Goal: Navigation & Orientation: Find specific page/section

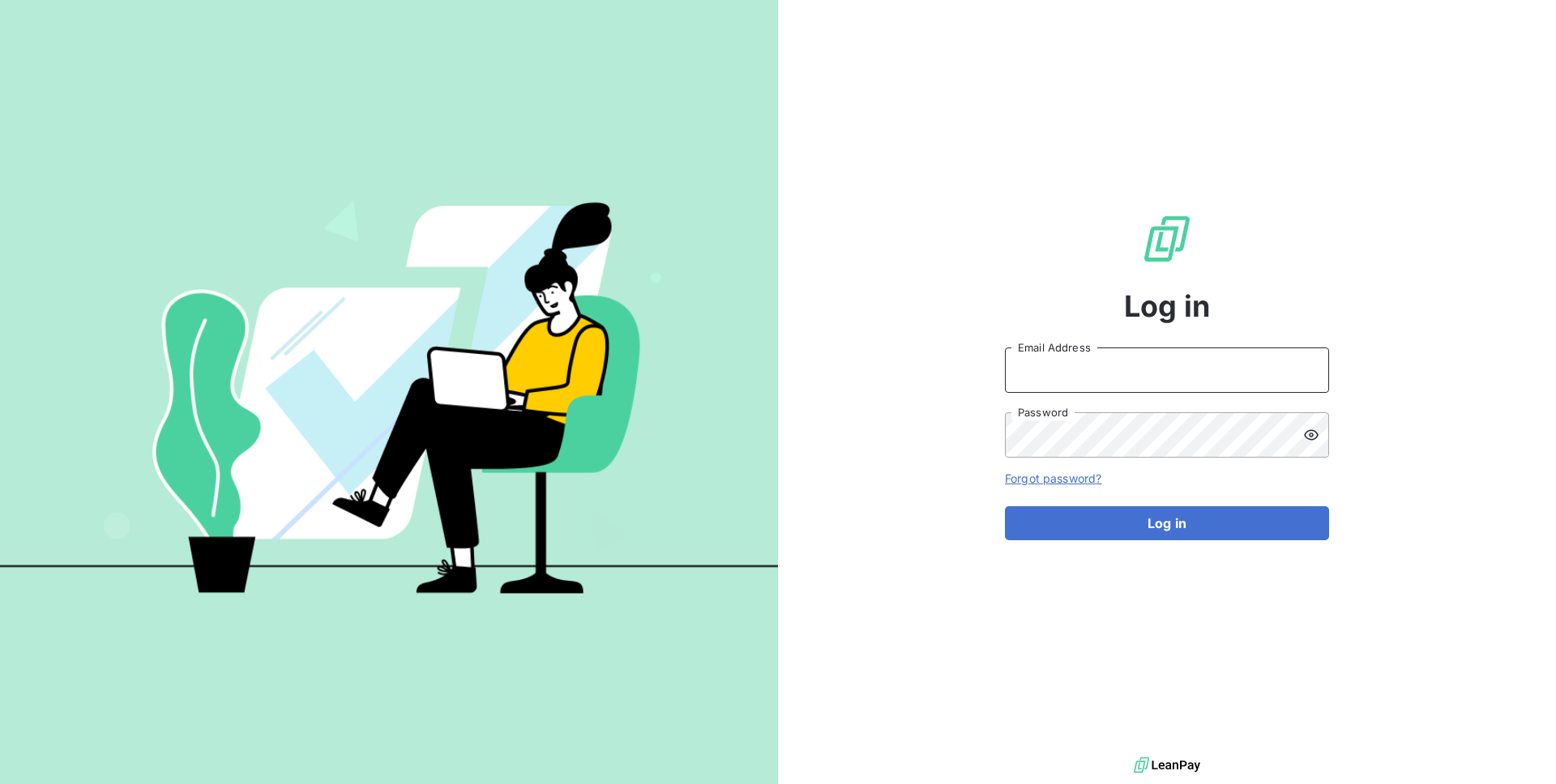
click at [1036, 366] on input "Email Address" at bounding box center [1167, 369] width 324 height 45
type input "admin@groupemcc"
click at [1005, 507] on button "Log in" at bounding box center [1167, 524] width 324 height 34
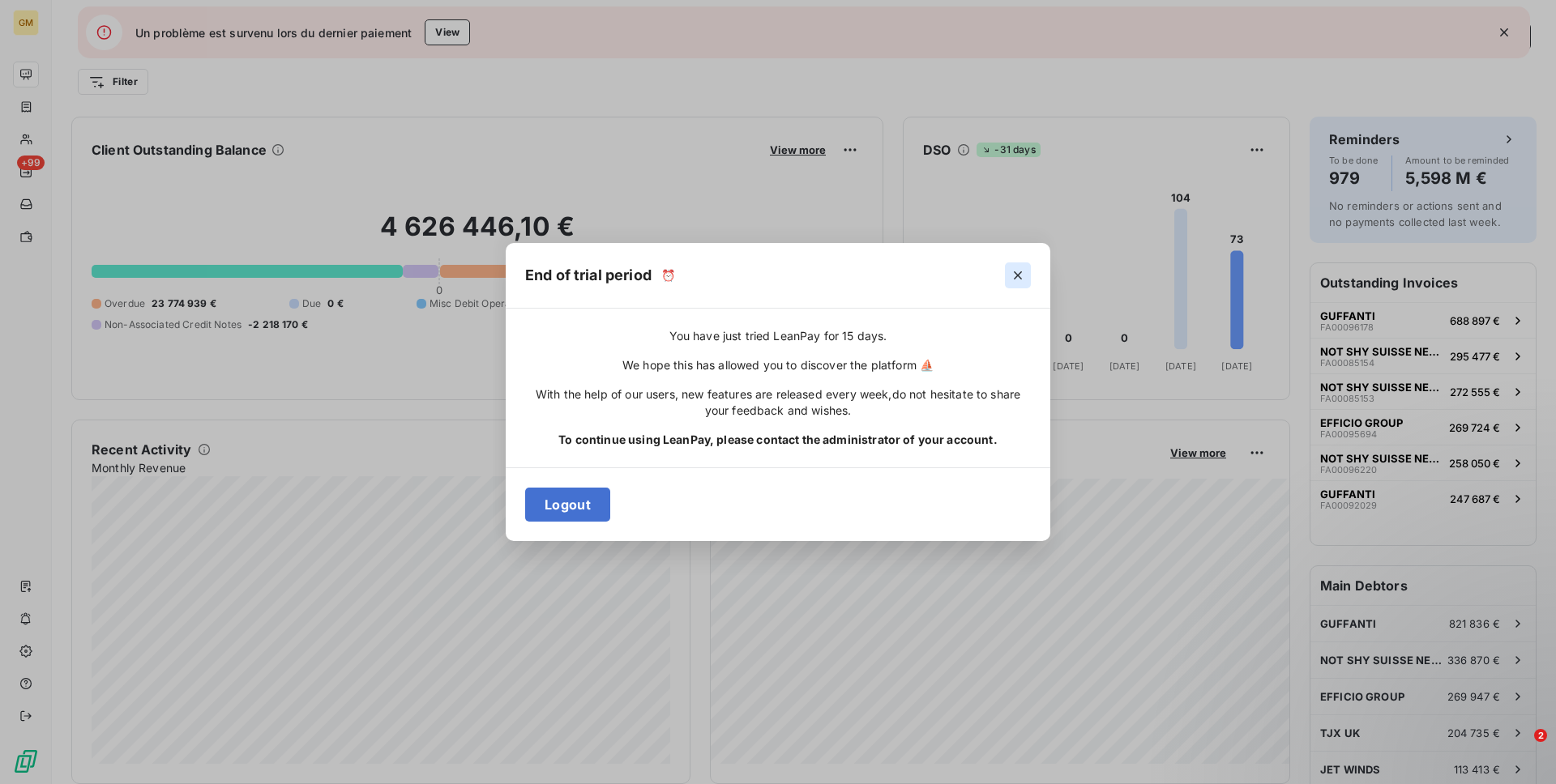
click at [1016, 274] on icon "button" at bounding box center [1017, 275] width 8 height 8
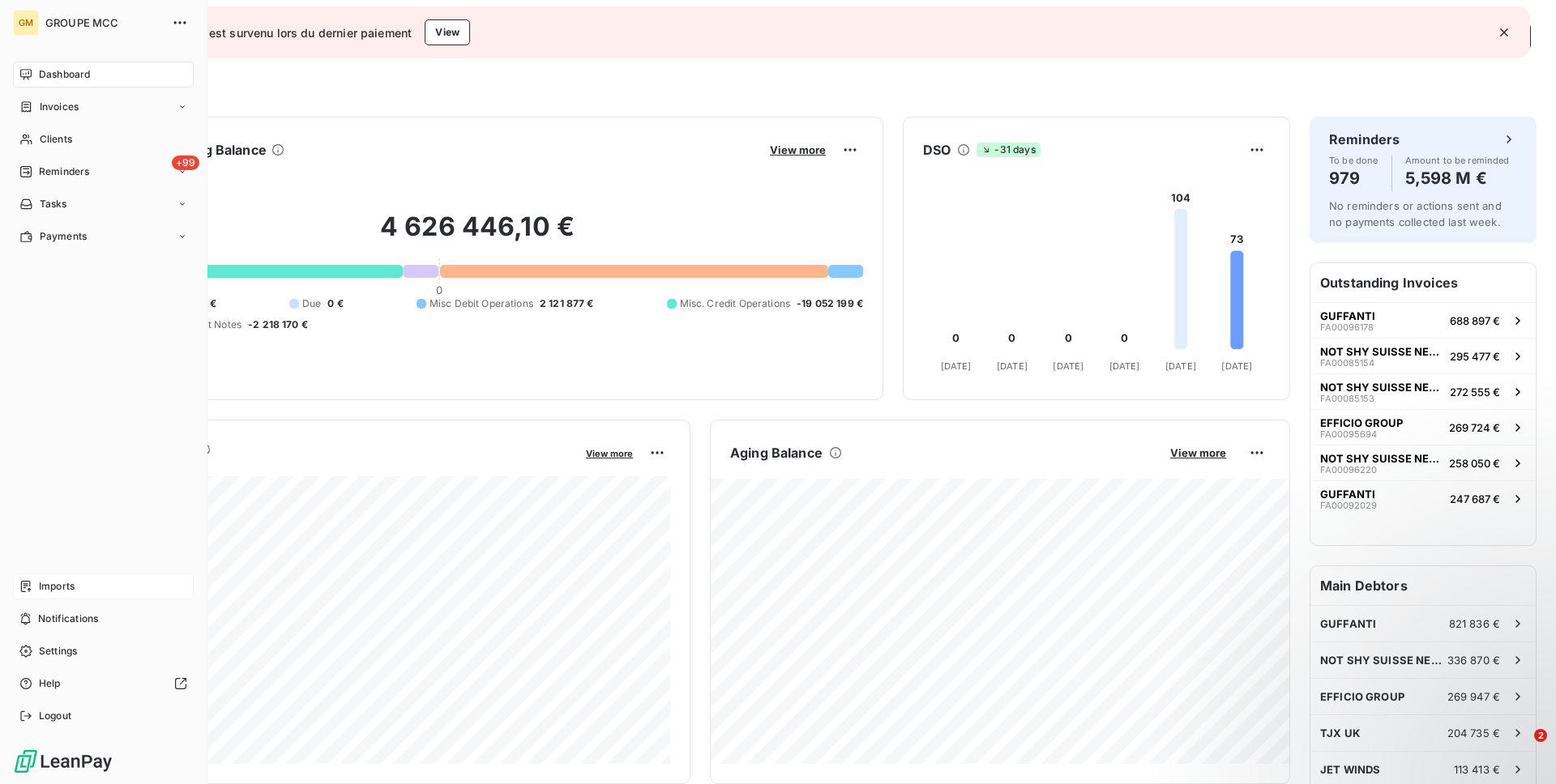
click at [100, 589] on div "Imports" at bounding box center [104, 586] width 181 height 26
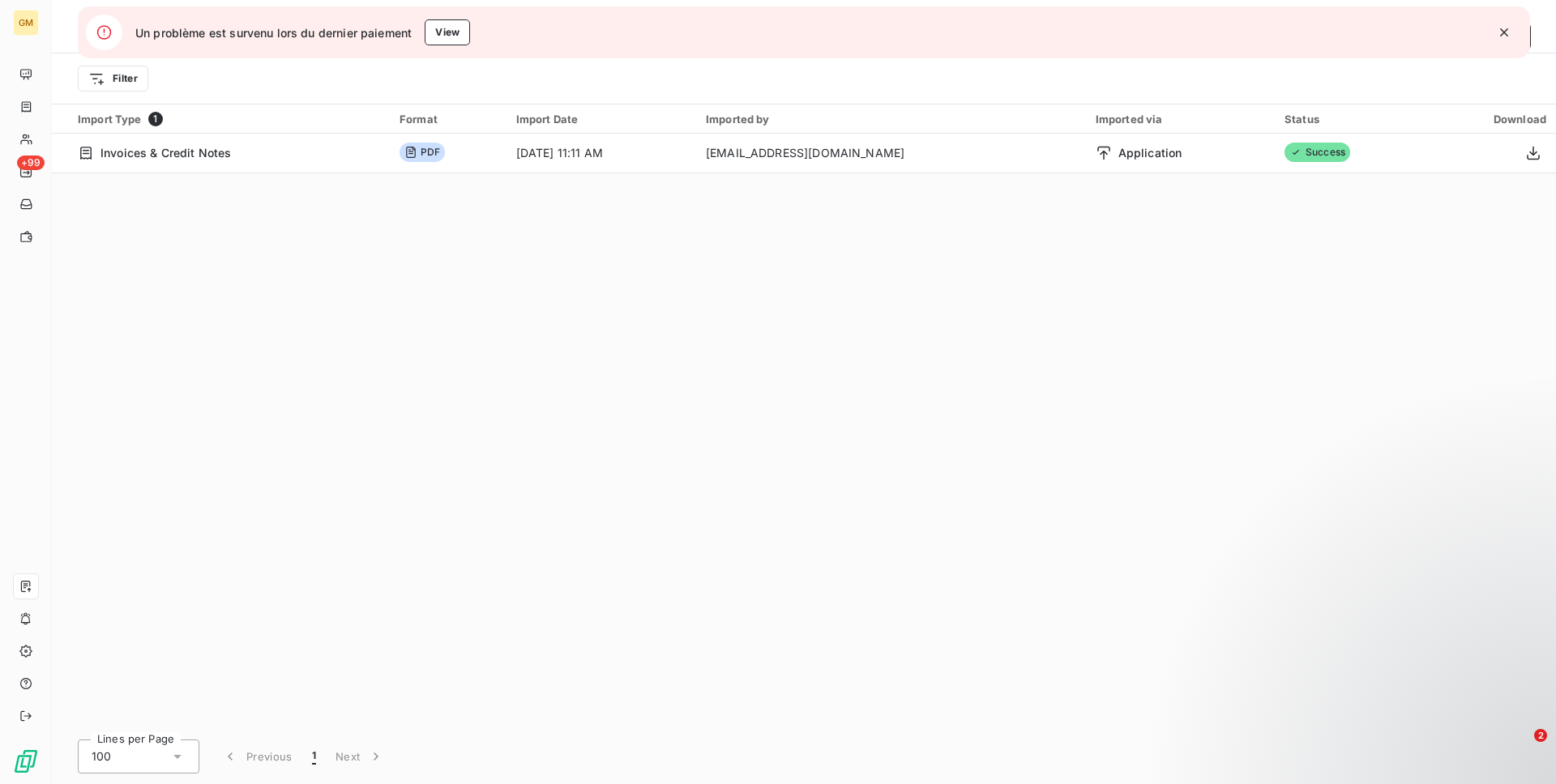
click at [60, 72] on div "Filter" at bounding box center [805, 78] width 1505 height 50
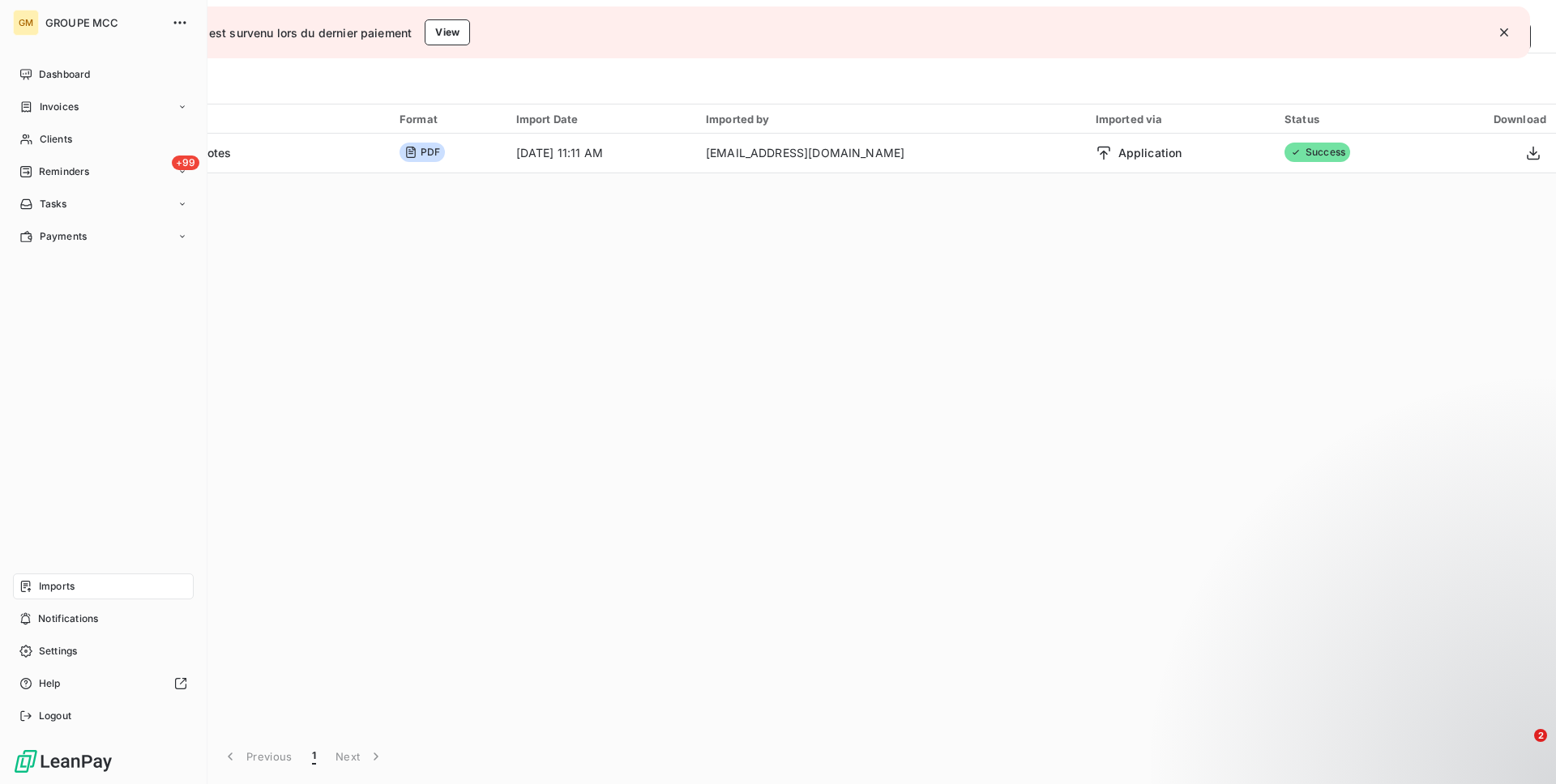
click at [44, 75] on span "Dashboard" at bounding box center [65, 74] width 51 height 14
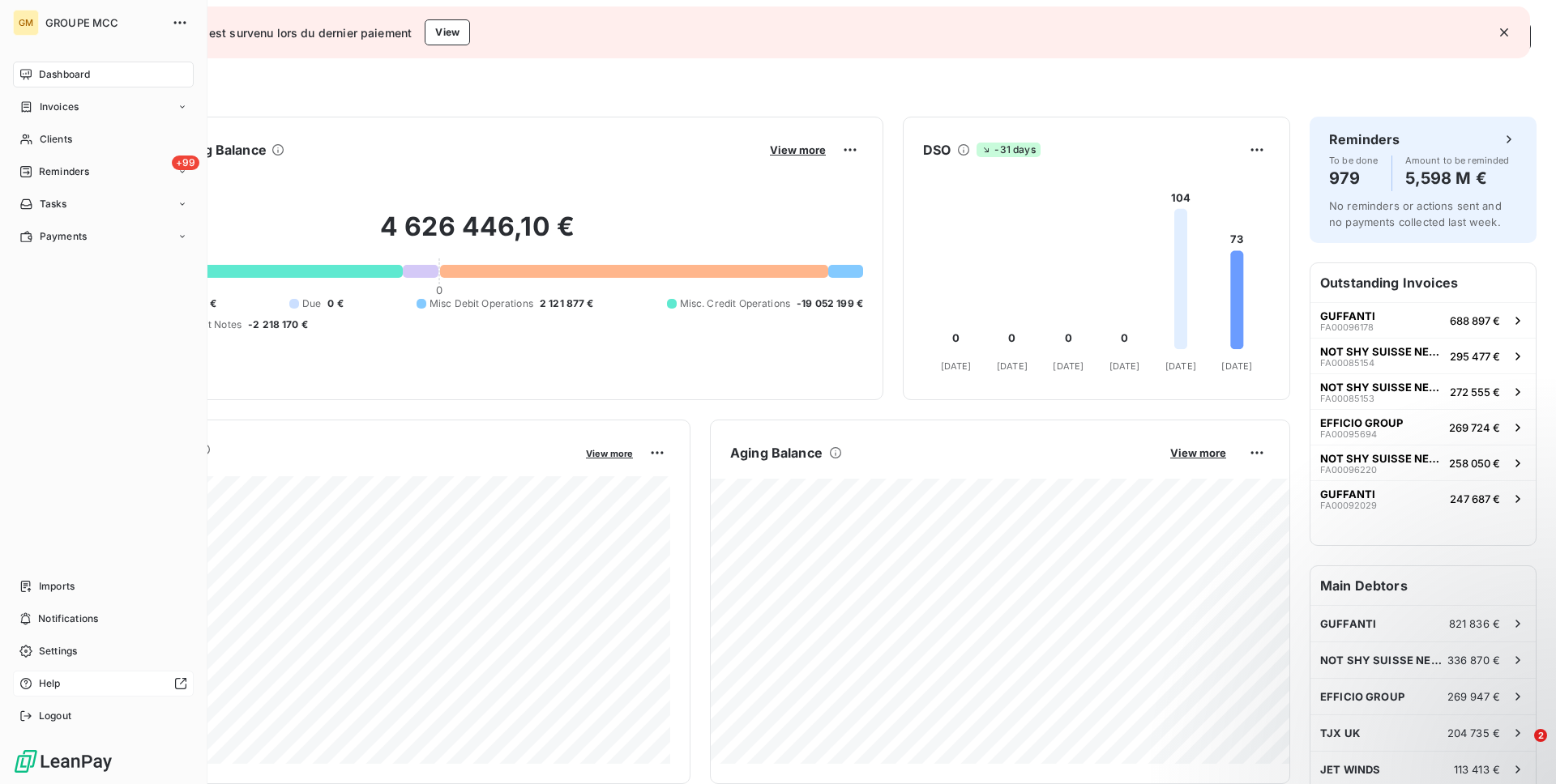
click at [66, 696] on div "Help" at bounding box center [104, 683] width 181 height 26
click at [24, 723] on div "Logout" at bounding box center [104, 716] width 181 height 26
